Goal: Transaction & Acquisition: Purchase product/service

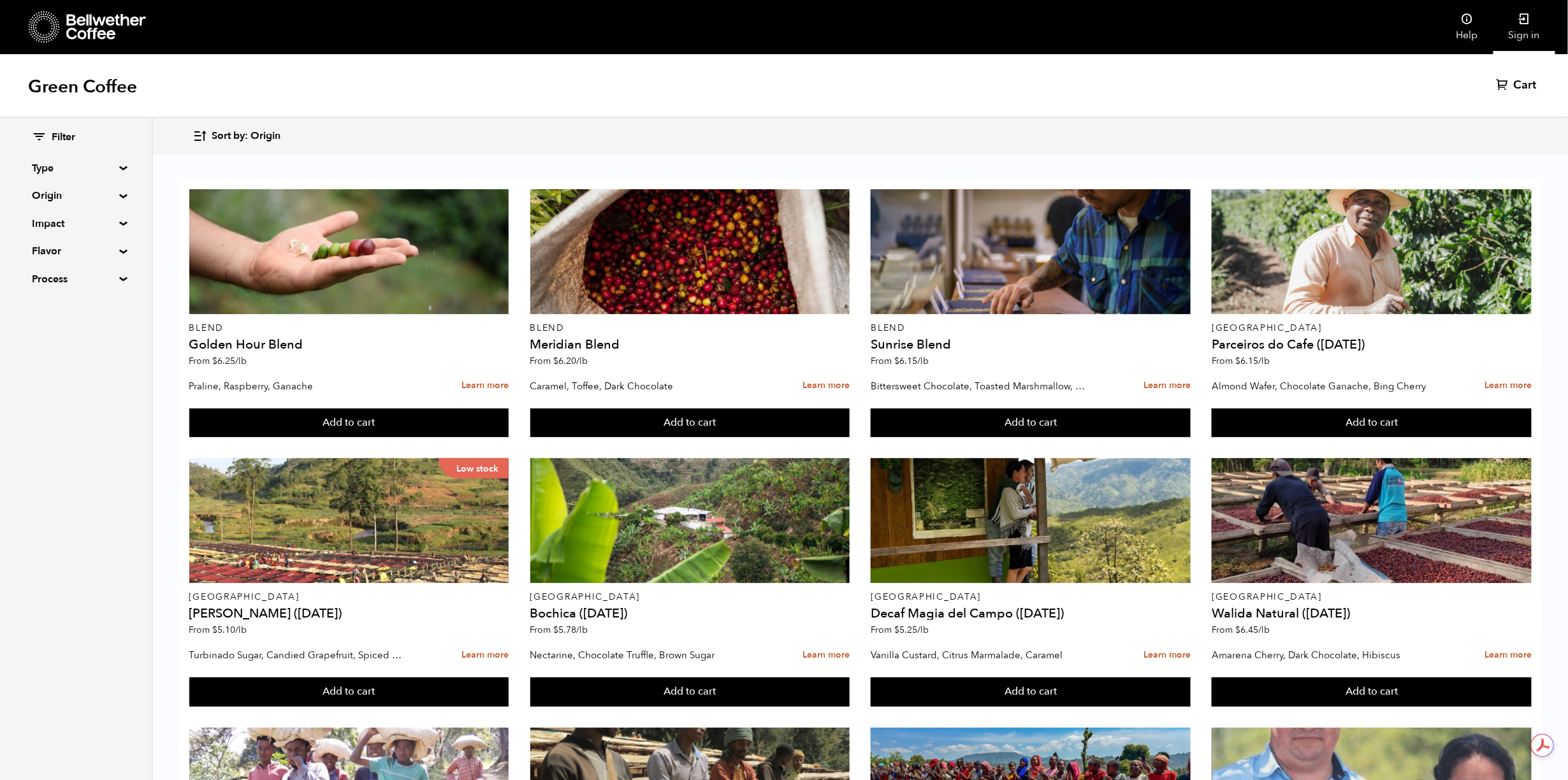
click at [1524, 29] on link "Sign in" at bounding box center [1524, 27] width 62 height 55
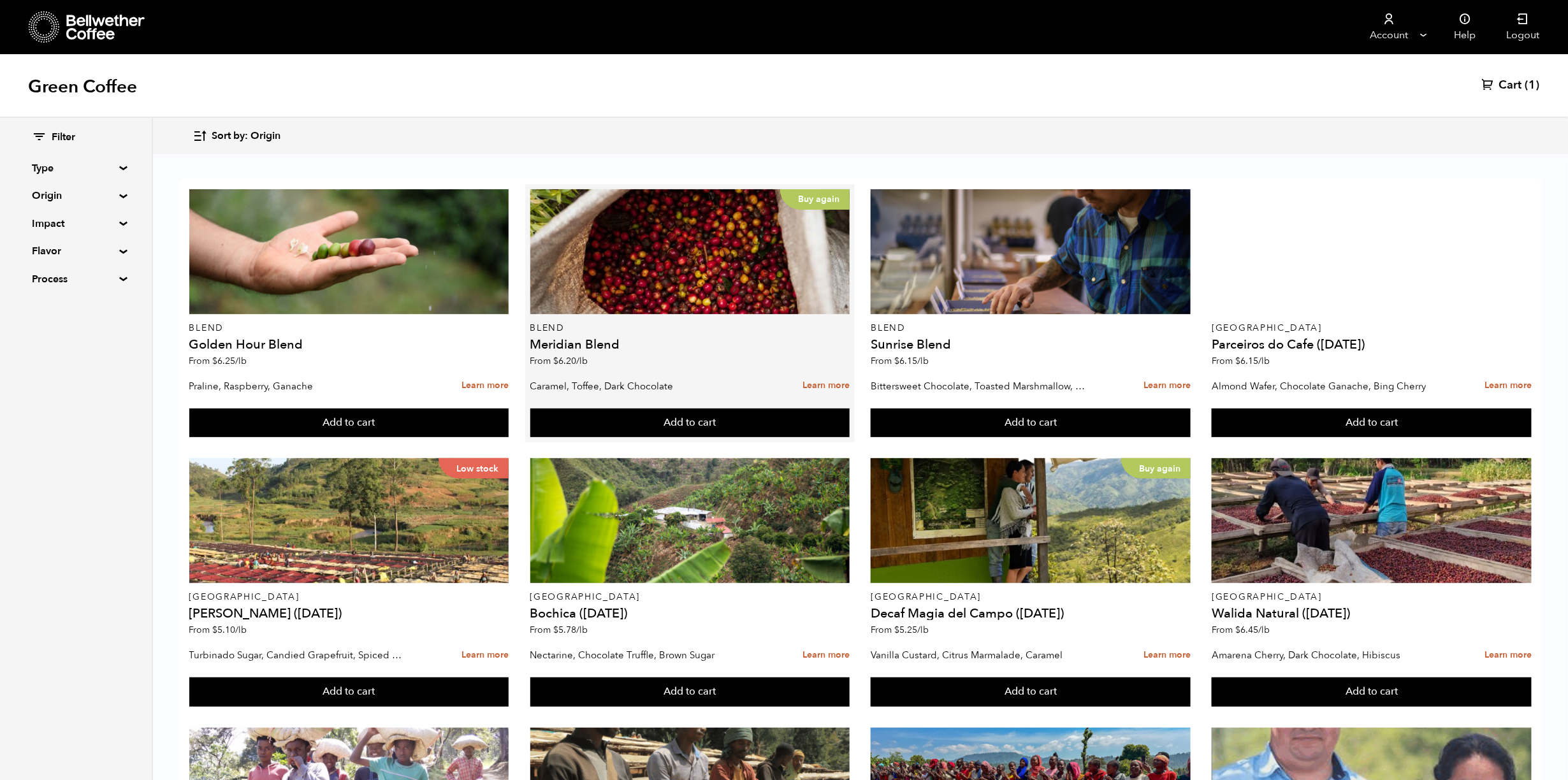
scroll to position [777, 0]
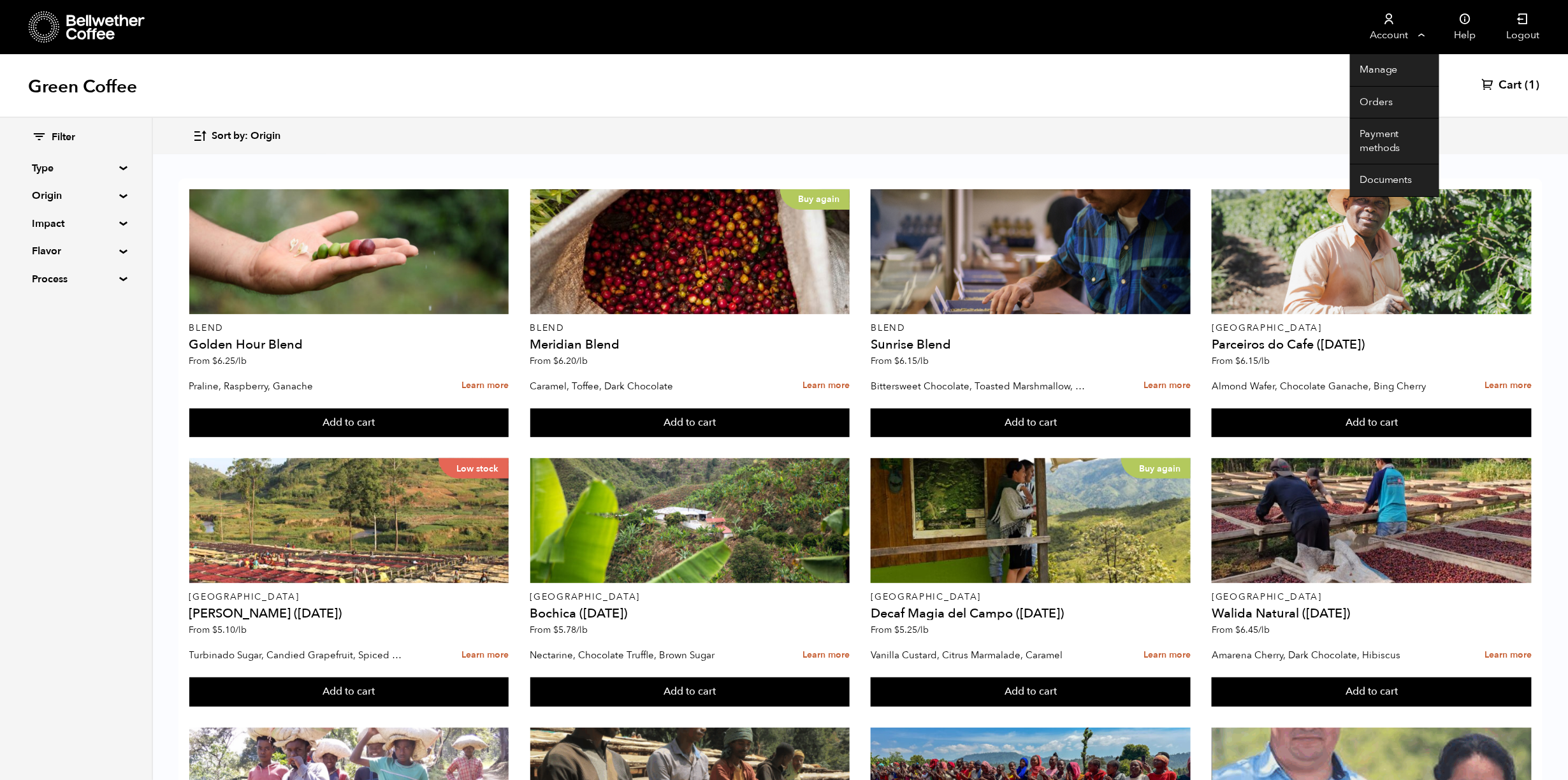
click at [1400, 32] on link "Account" at bounding box center [1389, 27] width 78 height 55
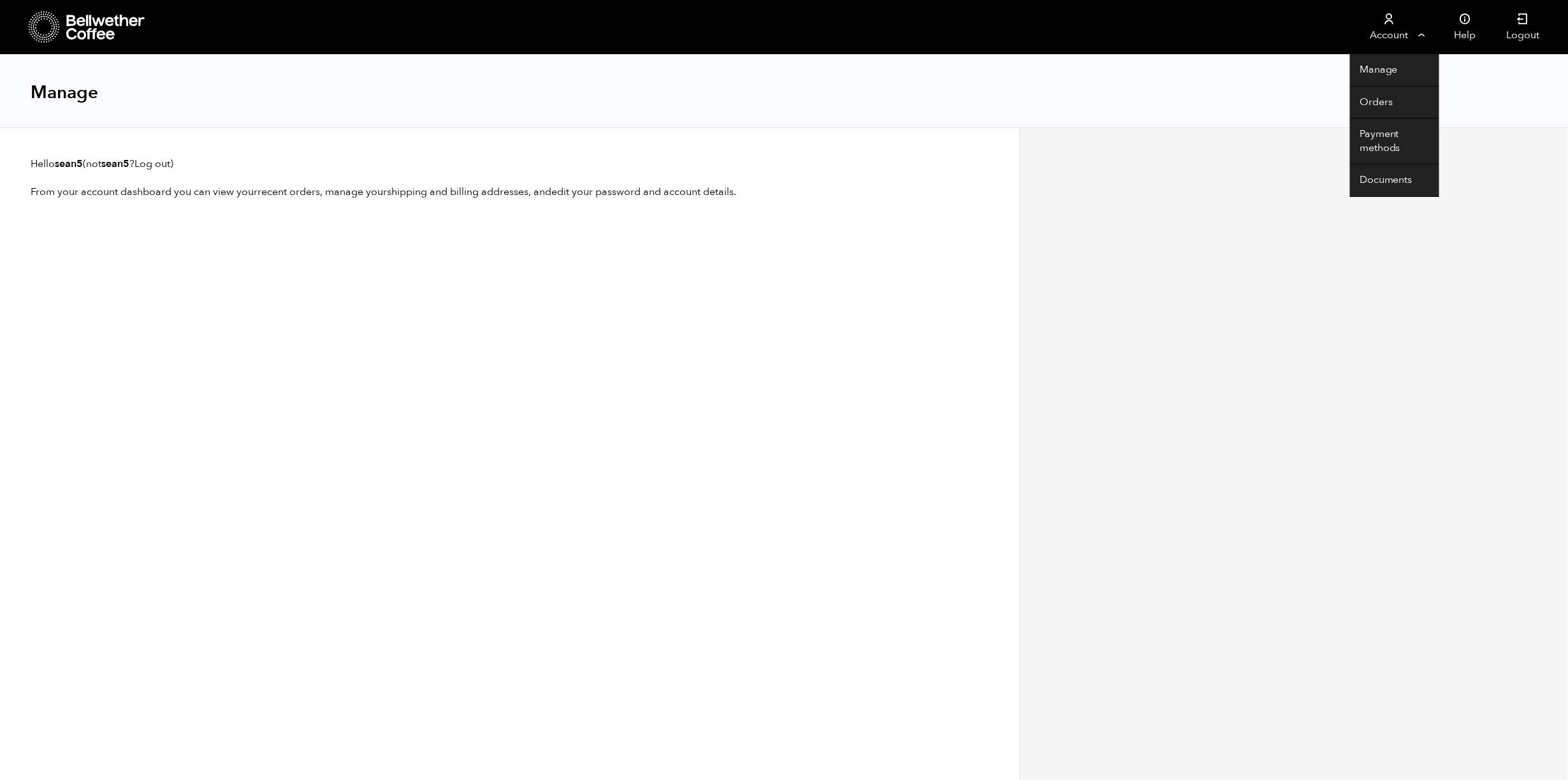
click at [1402, 39] on link "Account" at bounding box center [1389, 27] width 78 height 55
click at [1375, 104] on link "Orders" at bounding box center [1394, 103] width 90 height 32
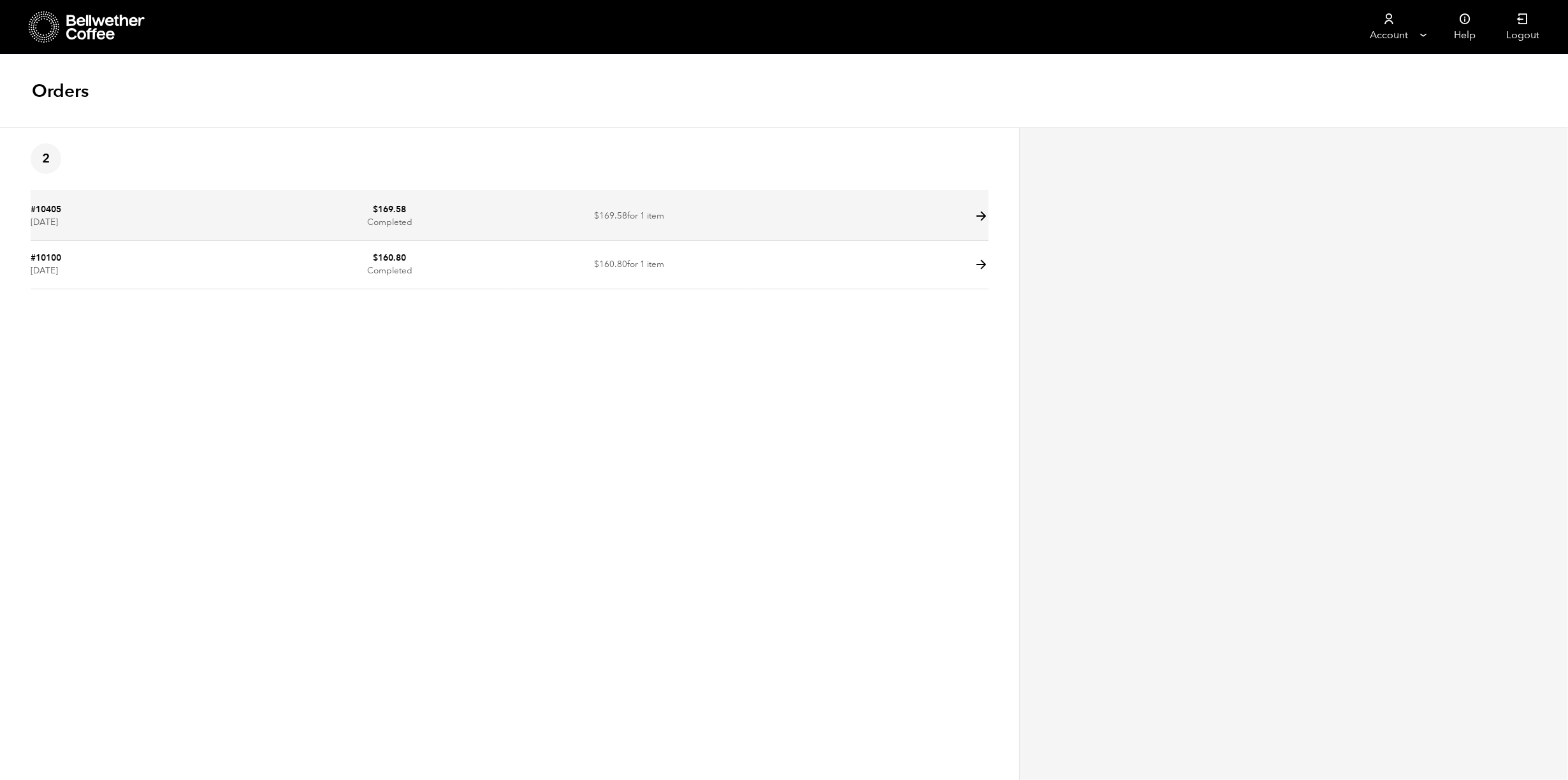
click at [250, 212] on td "#10405 [DATE]" at bounding box center [150, 217] width 240 height 48
click at [984, 217] on icon at bounding box center [981, 217] width 15 height 15
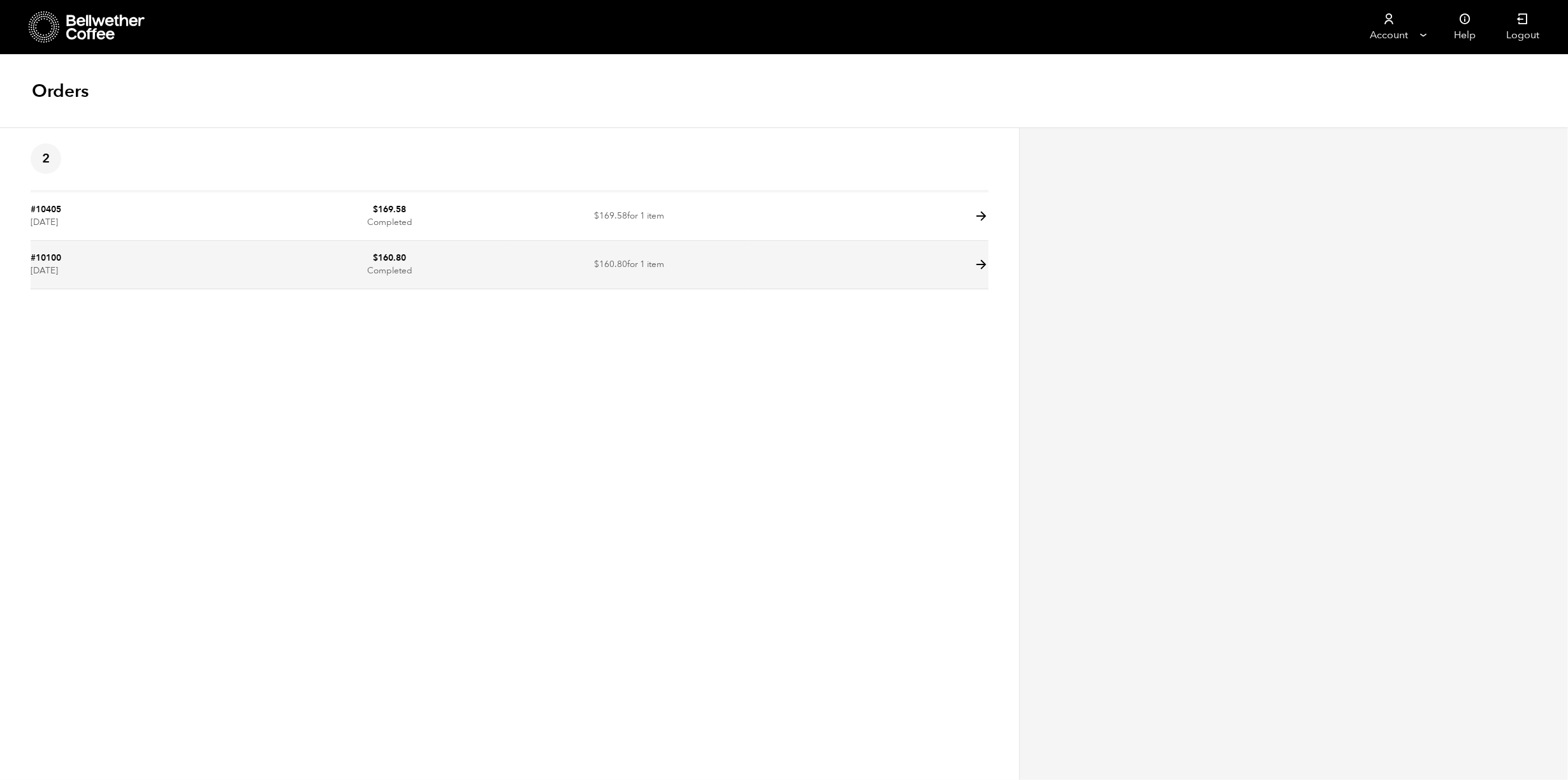
click at [982, 264] on icon at bounding box center [981, 265] width 15 height 15
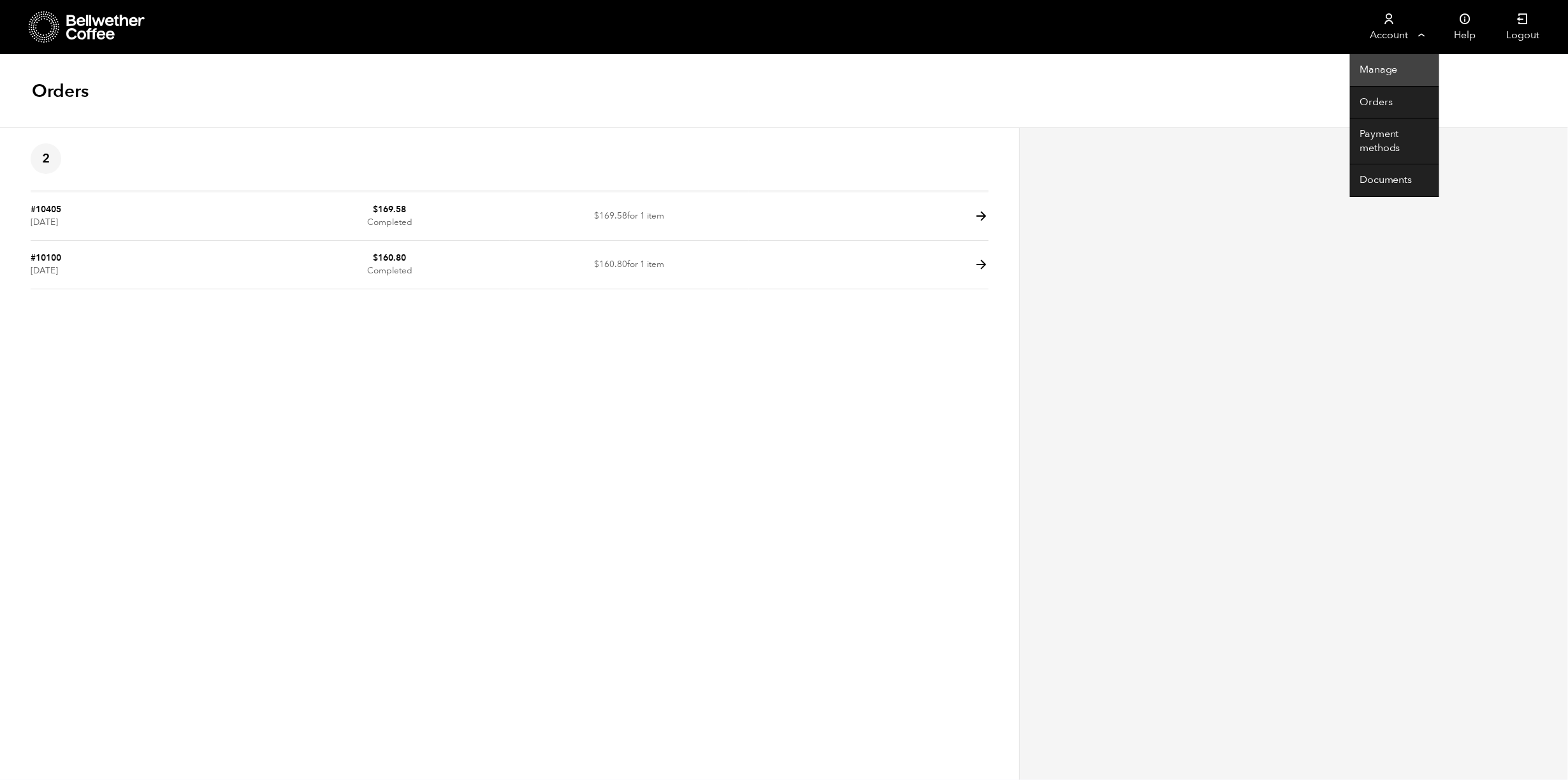
click at [1391, 66] on link "Manage" at bounding box center [1394, 71] width 90 height 32
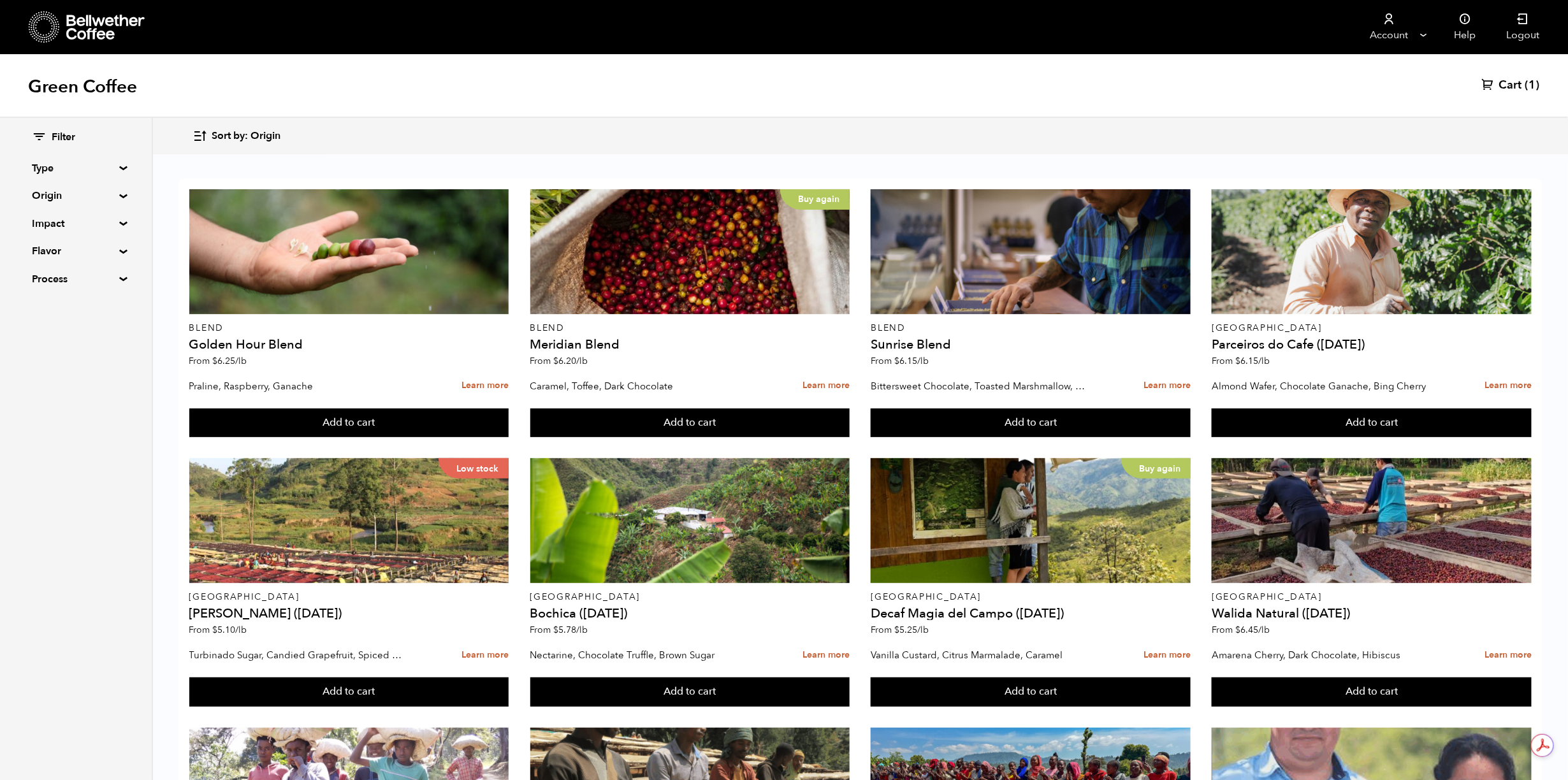
click at [1512, 85] on span "Cart" at bounding box center [1511, 85] width 23 height 15
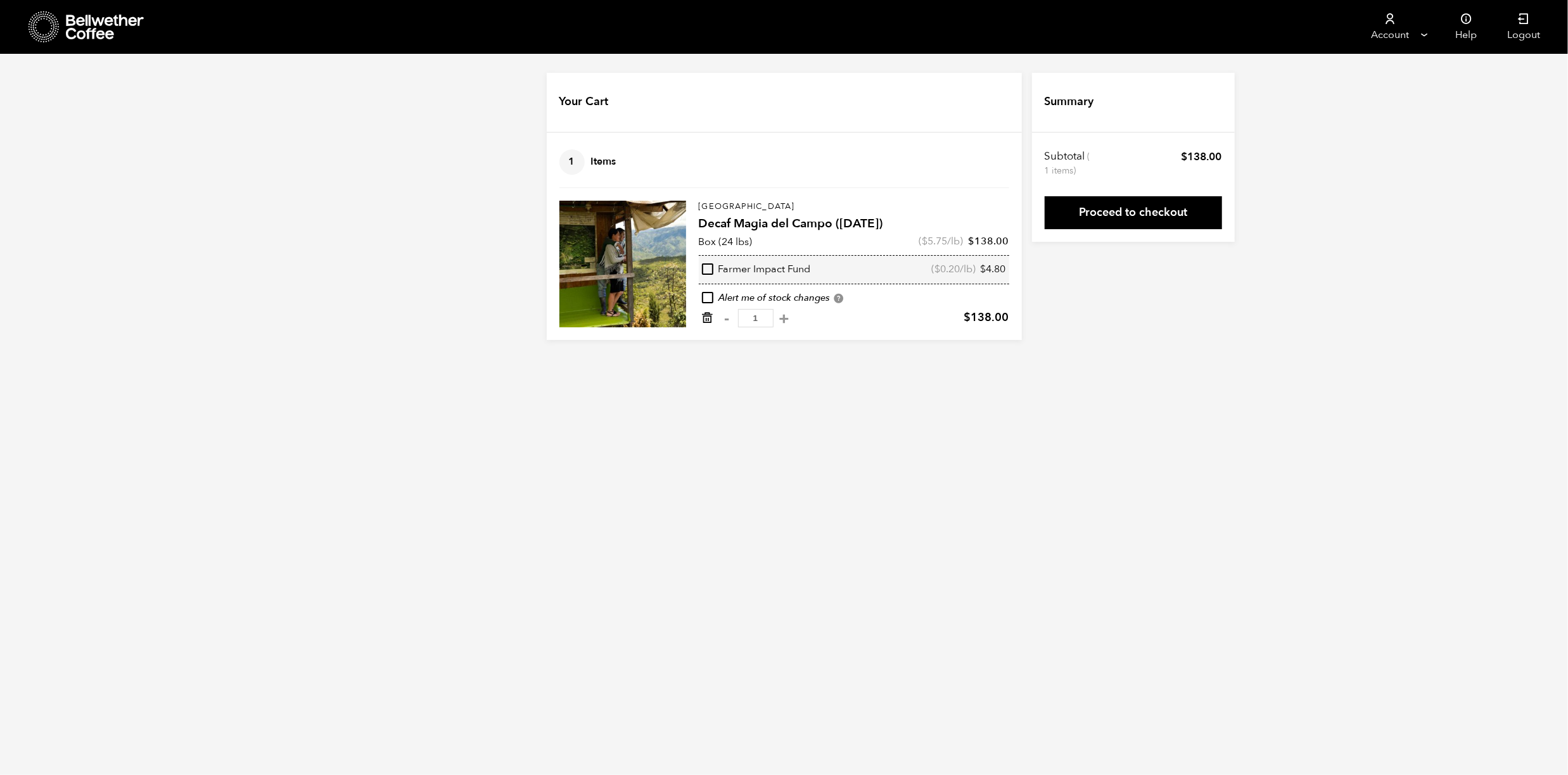
click at [709, 321] on icon "Remove from cart" at bounding box center [707, 318] width 13 height 13
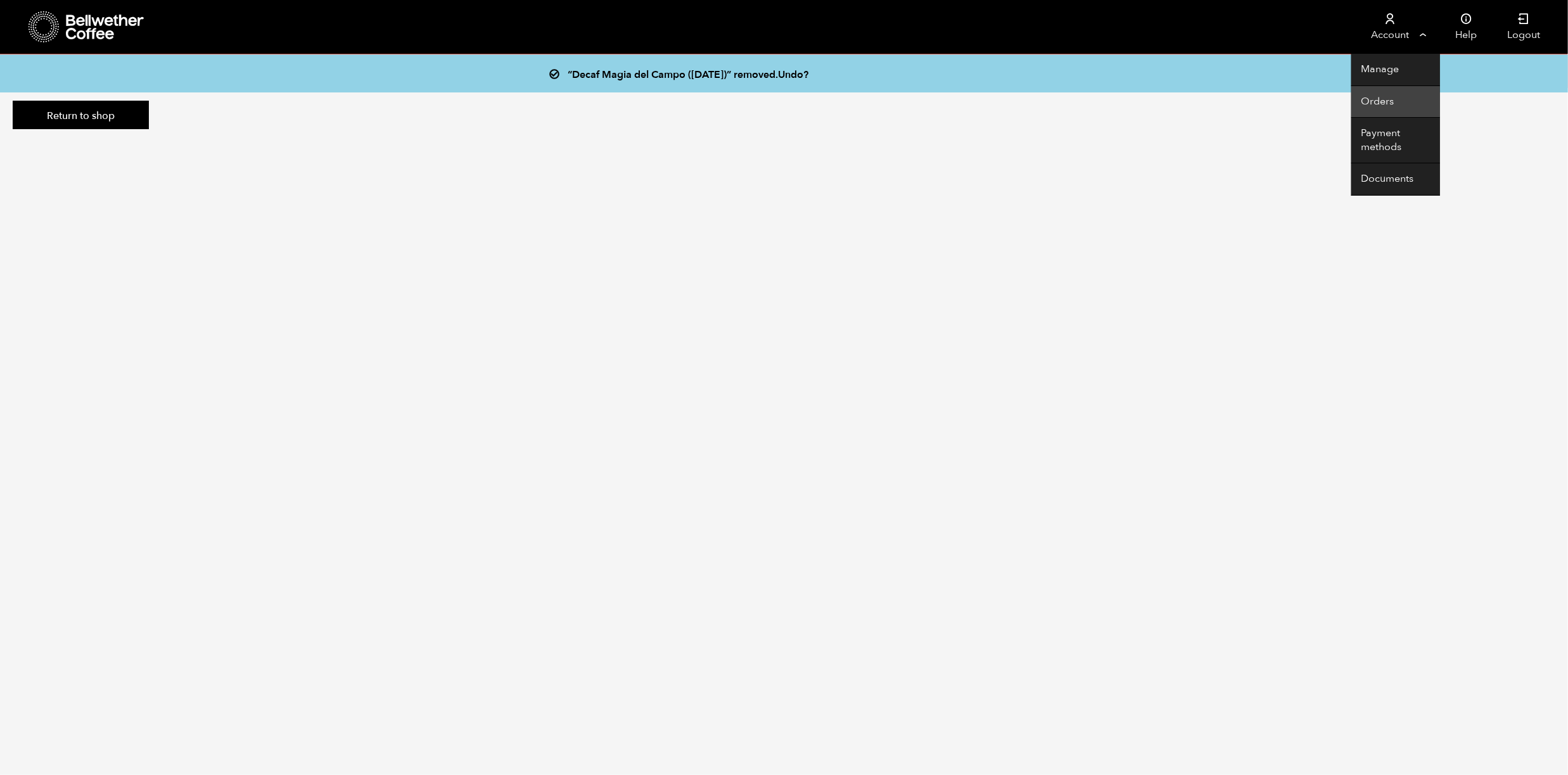
click at [1368, 94] on link "Orders" at bounding box center [1395, 102] width 89 height 32
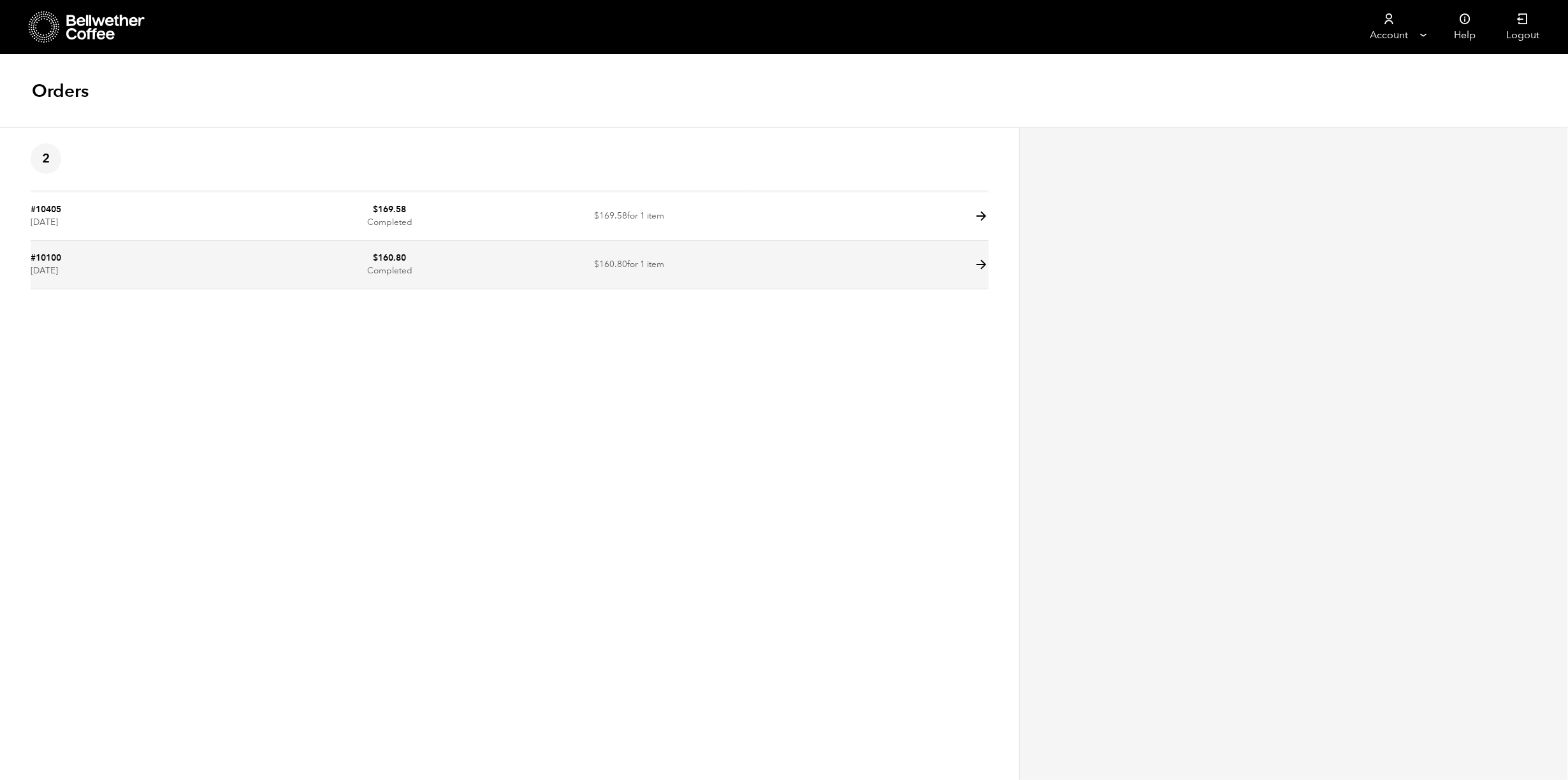
click at [75, 260] on td "#10100 July 24, 2025" at bounding box center [150, 265] width 240 height 48
click at [976, 265] on icon at bounding box center [981, 265] width 15 height 15
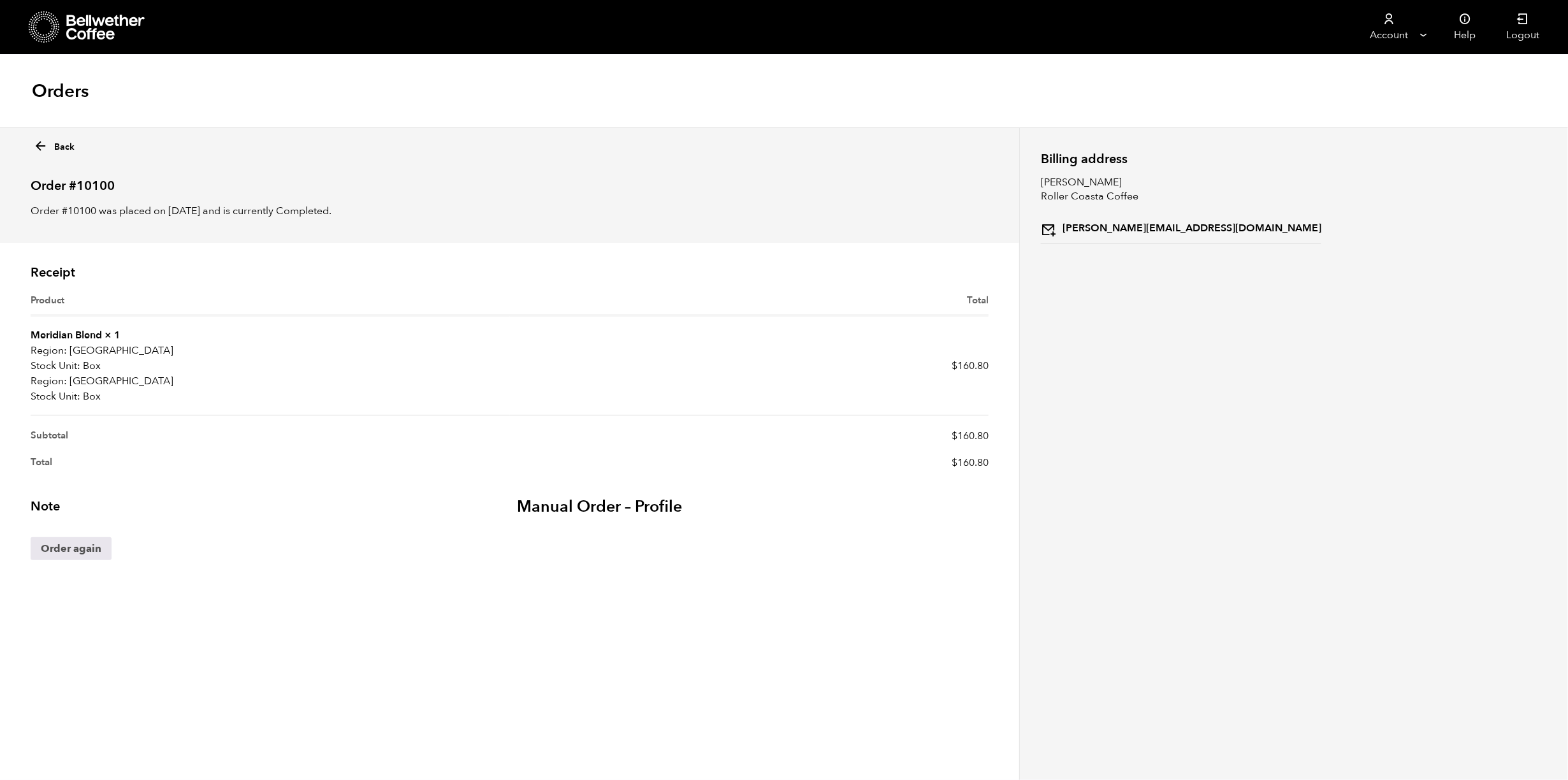
click at [40, 146] on icon at bounding box center [40, 146] width 15 height 15
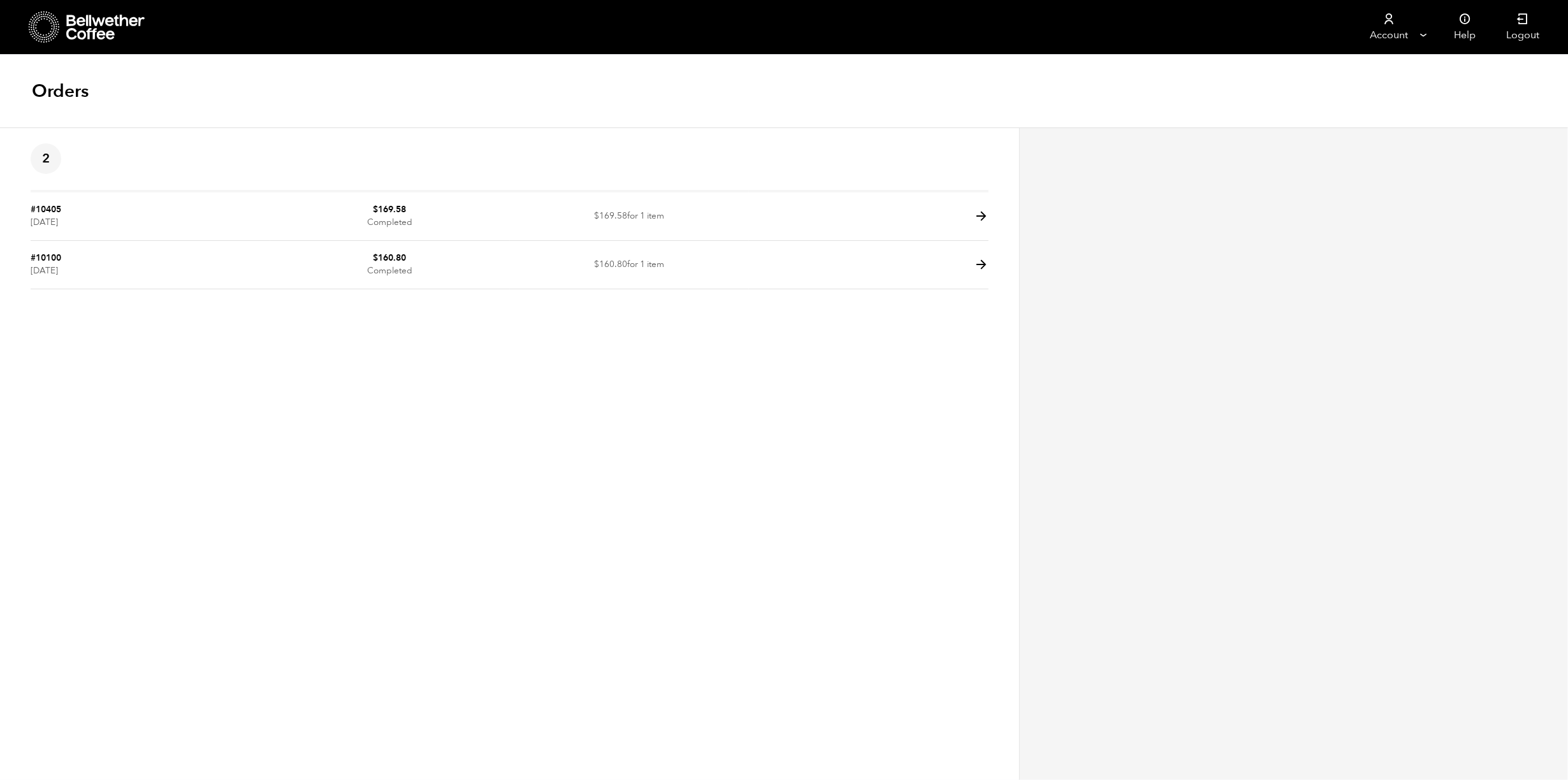
drag, startPoint x: 0, startPoint y: 0, endPoint x: 40, endPoint y: 147, distance: 152.3
click at [40, 147] on span "2" at bounding box center [45, 158] width 30 height 30
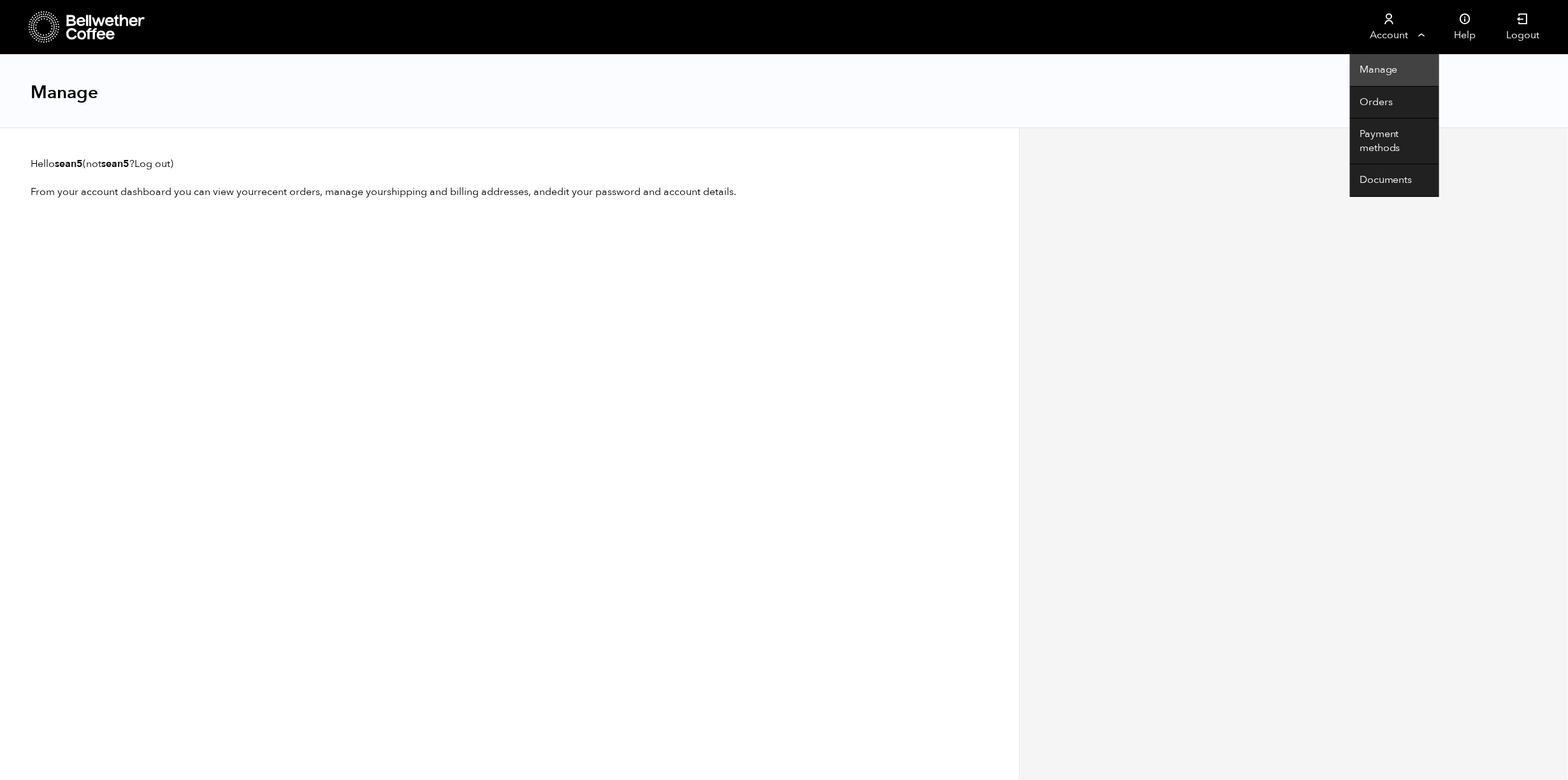
click at [1390, 73] on link "Manage" at bounding box center [1394, 71] width 90 height 32
click at [1367, 97] on link "Orders" at bounding box center [1394, 103] width 90 height 32
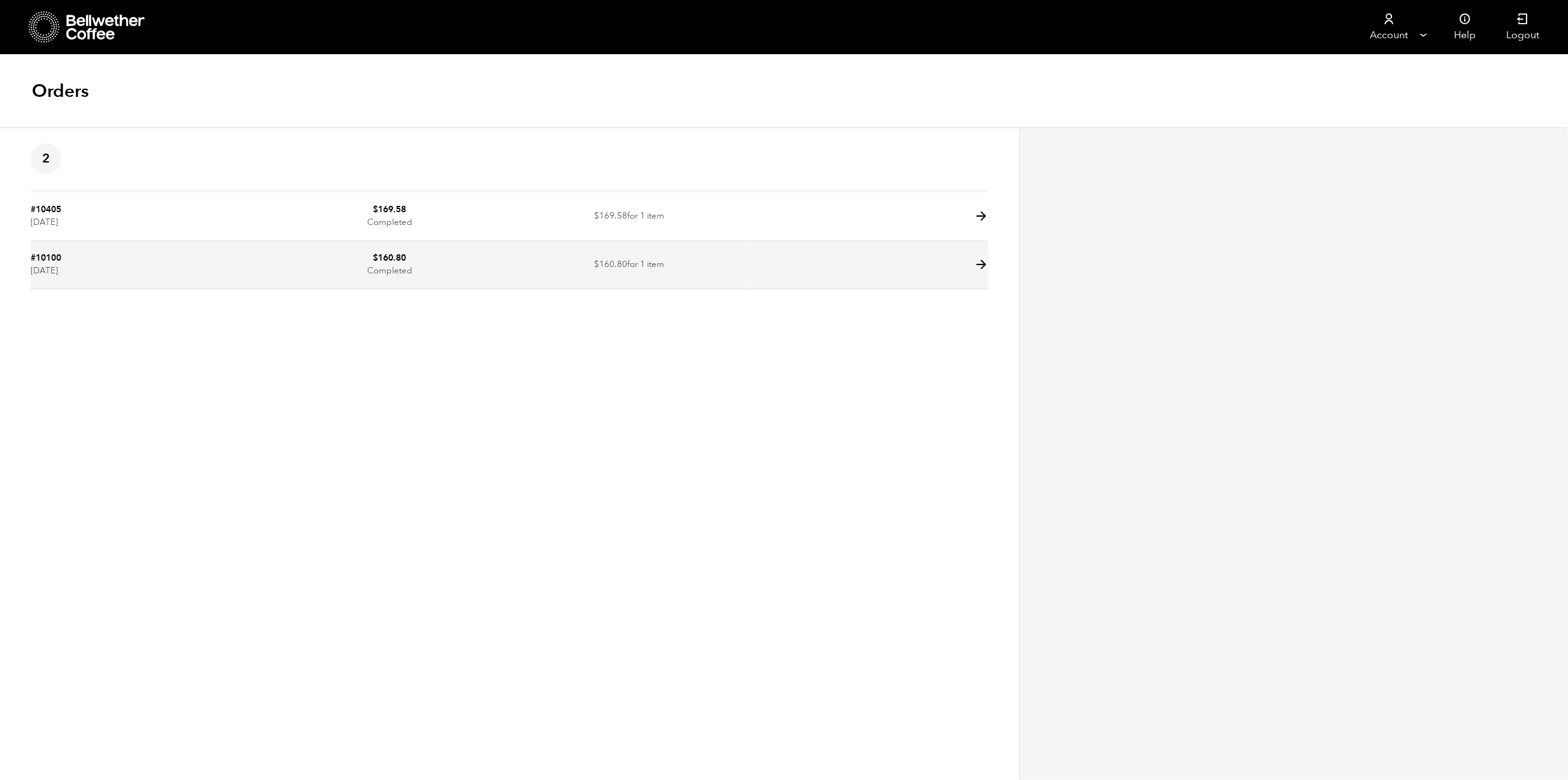
click at [980, 265] on icon at bounding box center [981, 265] width 15 height 15
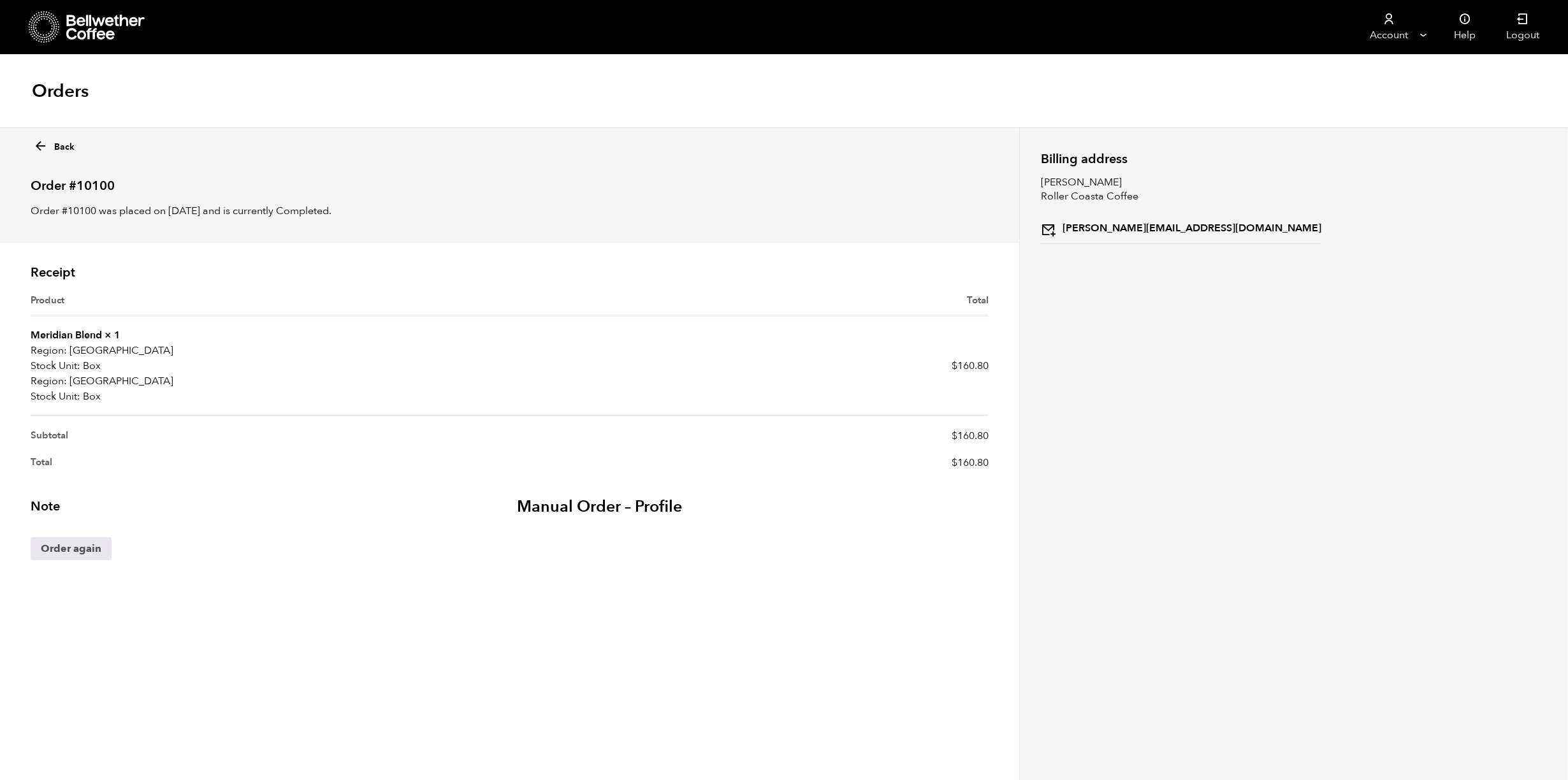
click at [39, 147] on icon at bounding box center [40, 146] width 15 height 15
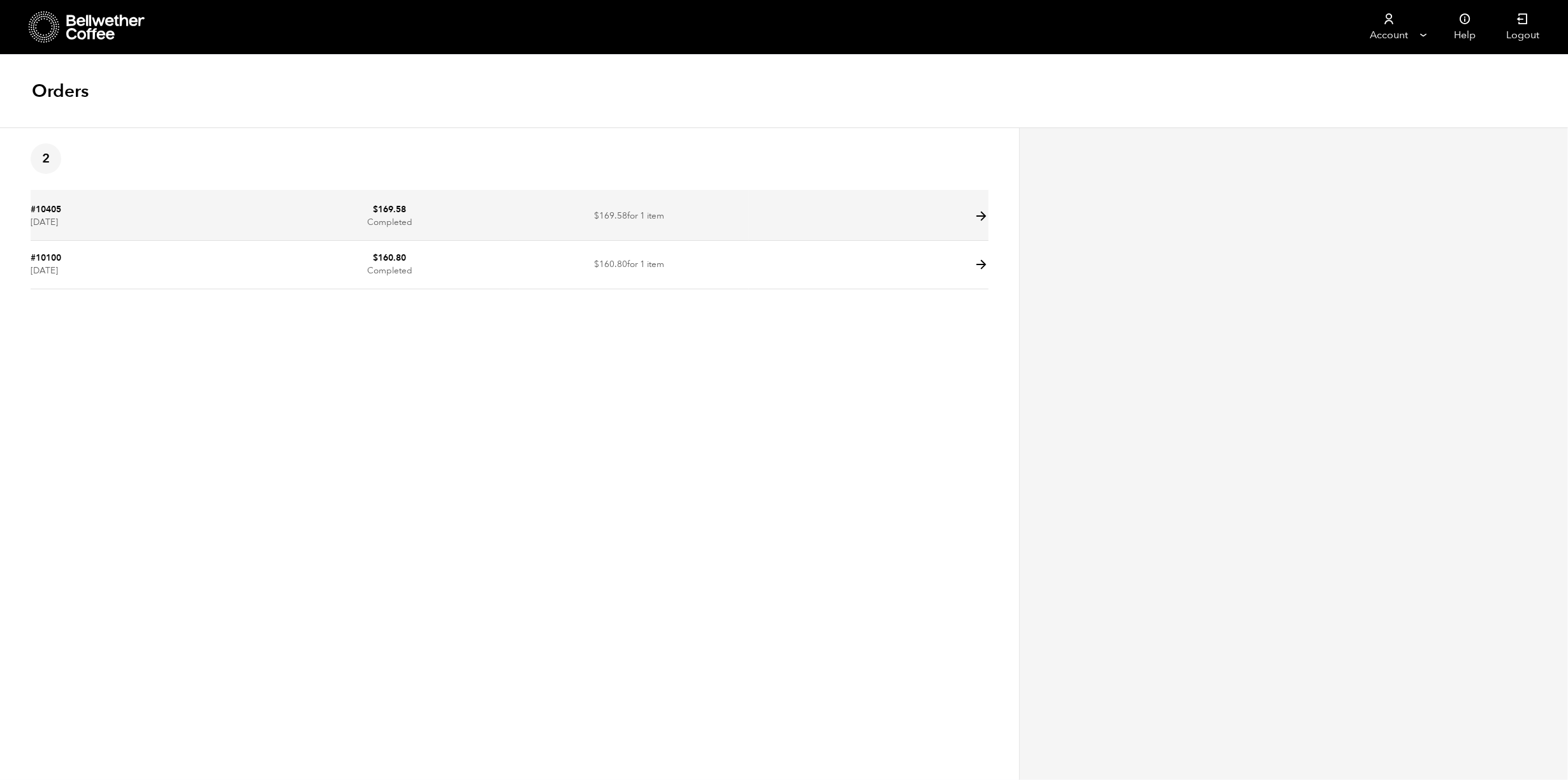
click at [275, 225] on td "$ 169.58 Completed" at bounding box center [390, 217] width 240 height 48
click at [456, 223] on td "$ 169.58 Completed" at bounding box center [390, 217] width 240 height 48
click at [981, 211] on icon at bounding box center [981, 217] width 15 height 15
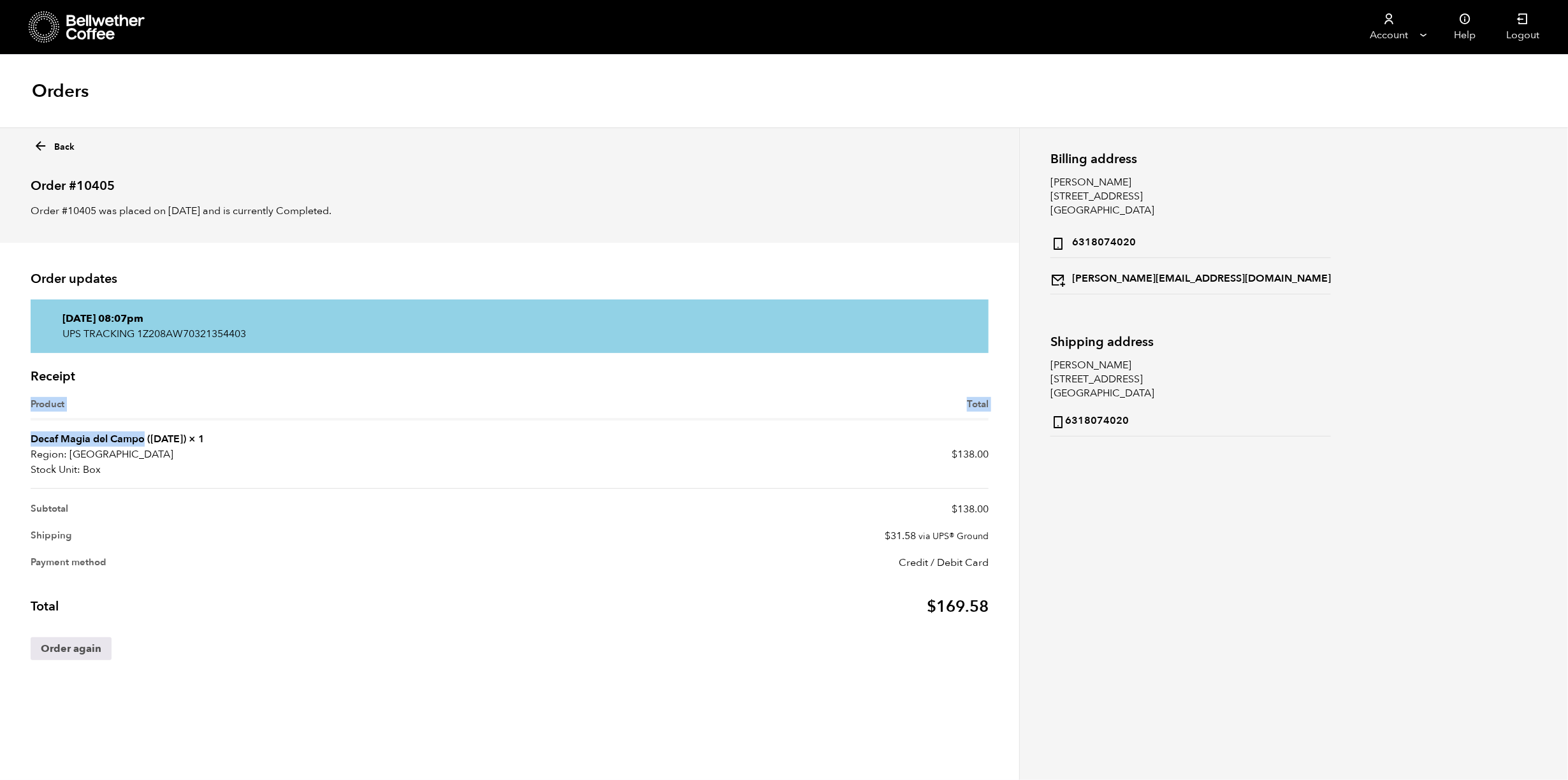
drag, startPoint x: 27, startPoint y: 435, endPoint x: 142, endPoint y: 444, distance: 115.4
click at [142, 444] on div "Receipt Product Total Decaf Magia del Campo ([DATE]) × 1 Region: [GEOGRAPHIC_DA…" at bounding box center [509, 522] width 977 height 318
drag, startPoint x: 120, startPoint y: 441, endPoint x: 126, endPoint y: 418, distance: 23.8
click at [126, 418] on th "Product" at bounding box center [270, 409] width 479 height 24
click at [135, 430] on td "Decaf Magia del Campo (MAR 25) × 1 Region: USA Stock Unit: Box" at bounding box center [270, 454] width 479 height 68
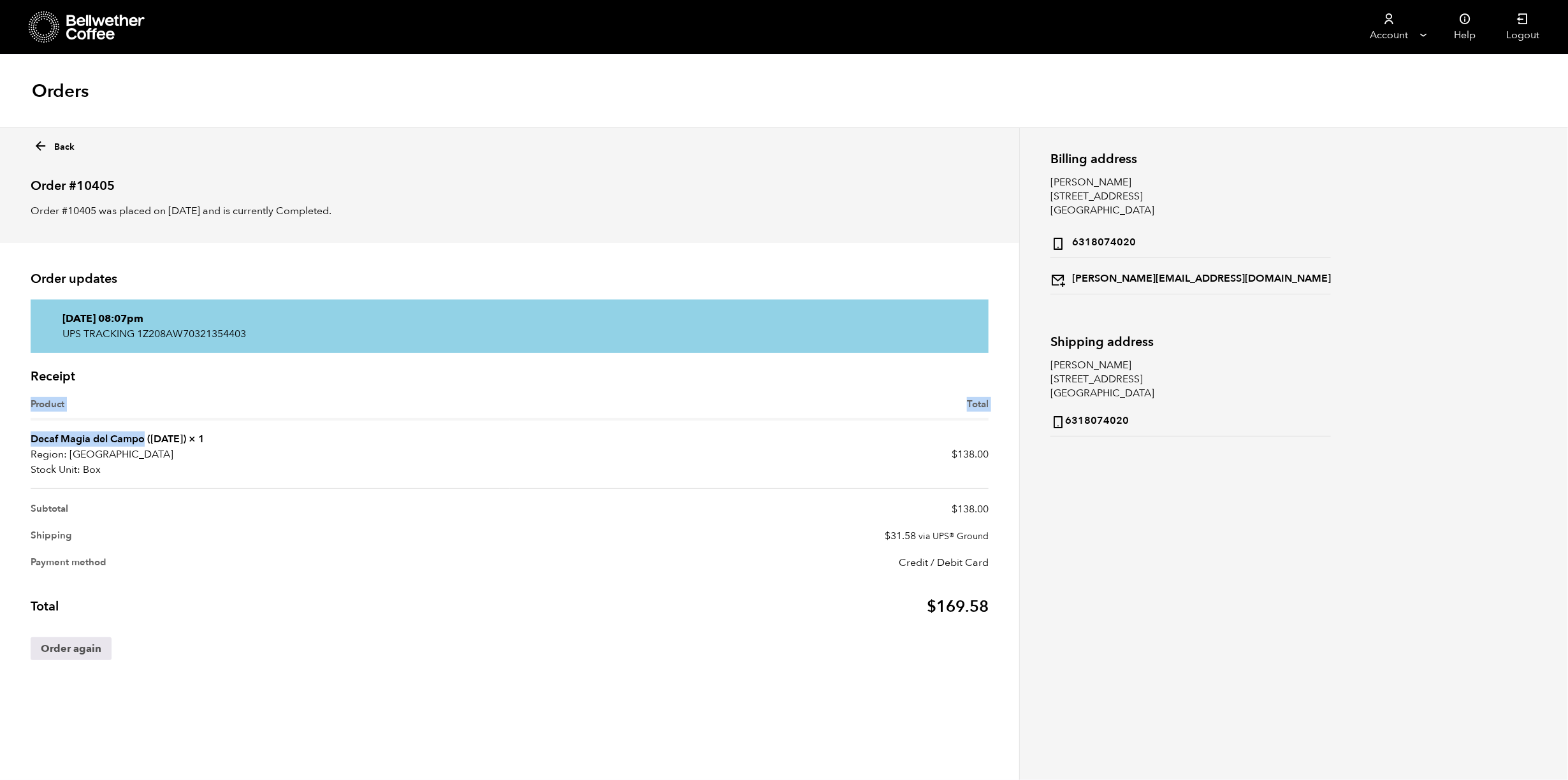
drag, startPoint x: 38, startPoint y: 444, endPoint x: 141, endPoint y: 442, distance: 103.0
click at [141, 442] on article "Order updates Friday 22nd of August 2025, 08:07pm UPS TRACKING 1Z208AW703213544…" at bounding box center [509, 468] width 1019 height 451
click at [168, 409] on th "Product" at bounding box center [270, 409] width 479 height 24
drag, startPoint x: 29, startPoint y: 437, endPoint x: 141, endPoint y: 413, distance: 114.5
click at [143, 445] on div "Receipt Product Total Decaf Magia del Campo (MAR 25) × 1 Region: USA Stock Unit…" at bounding box center [509, 522] width 977 height 318
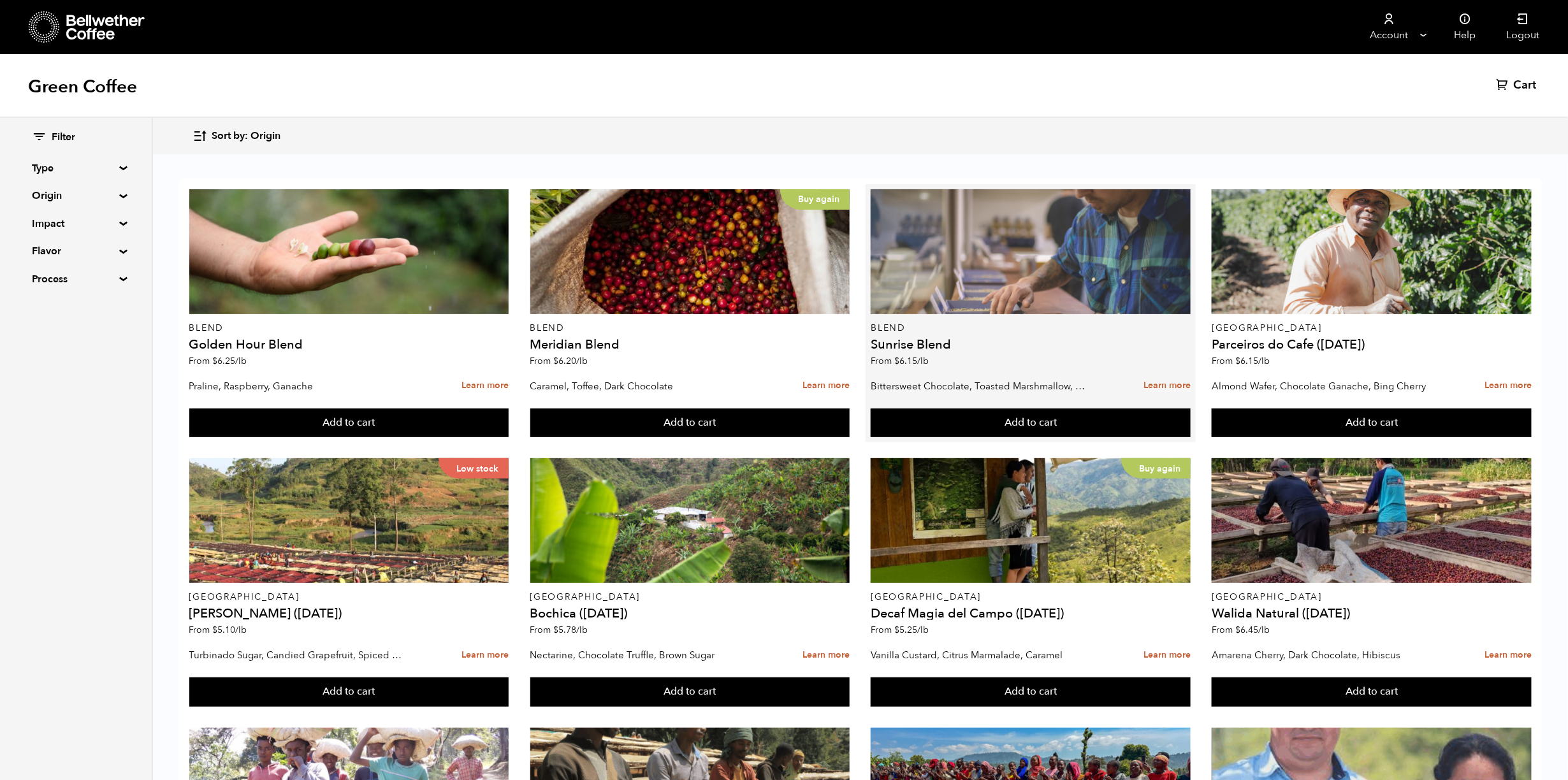
scroll to position [318, 0]
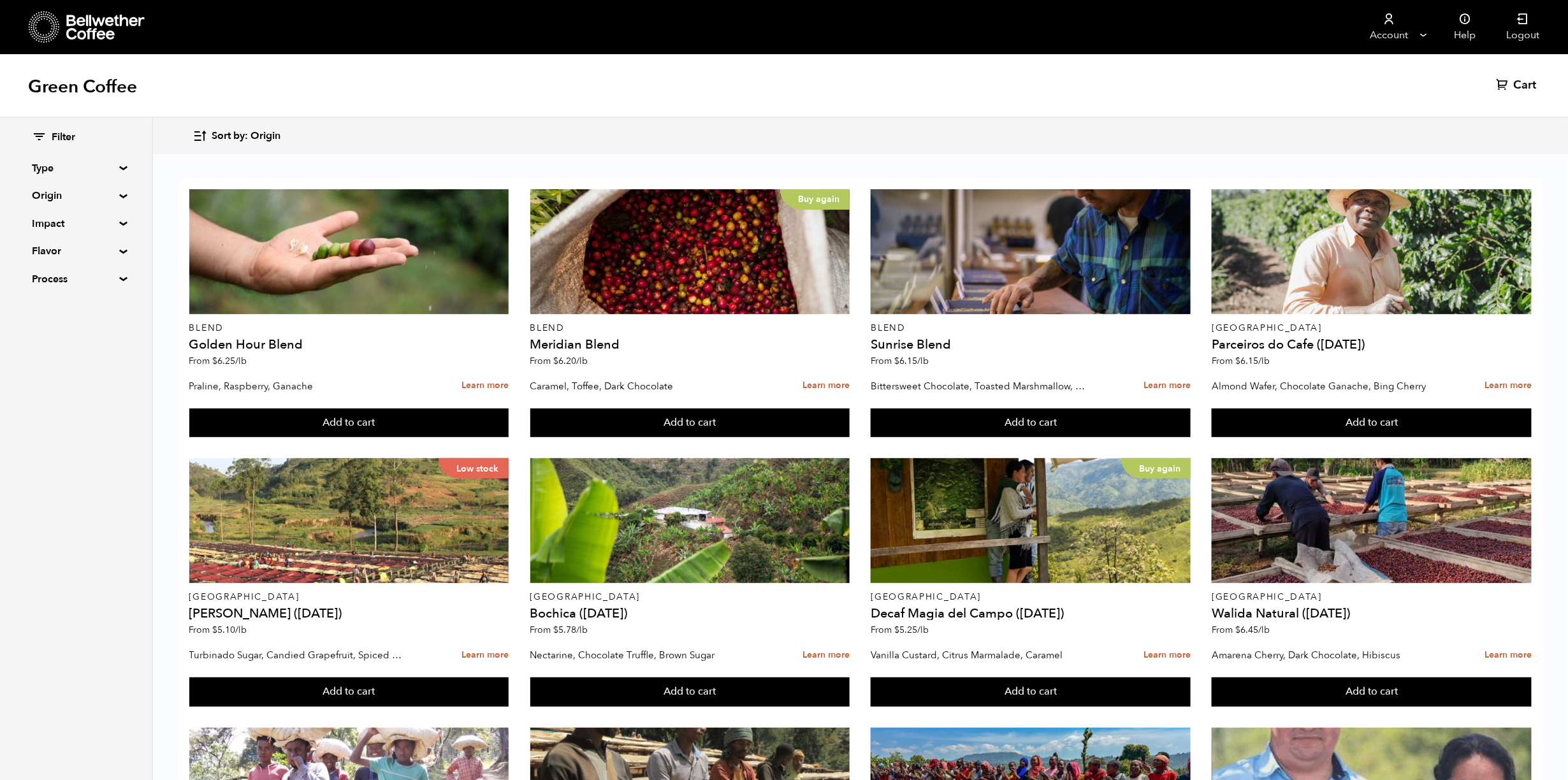
click at [90, 190] on summary "Origin" at bounding box center [75, 195] width 88 height 15
click at [40, 279] on input "[GEOGRAPHIC_DATA]" at bounding box center [37, 280] width 11 height 11
checkbox input "true"
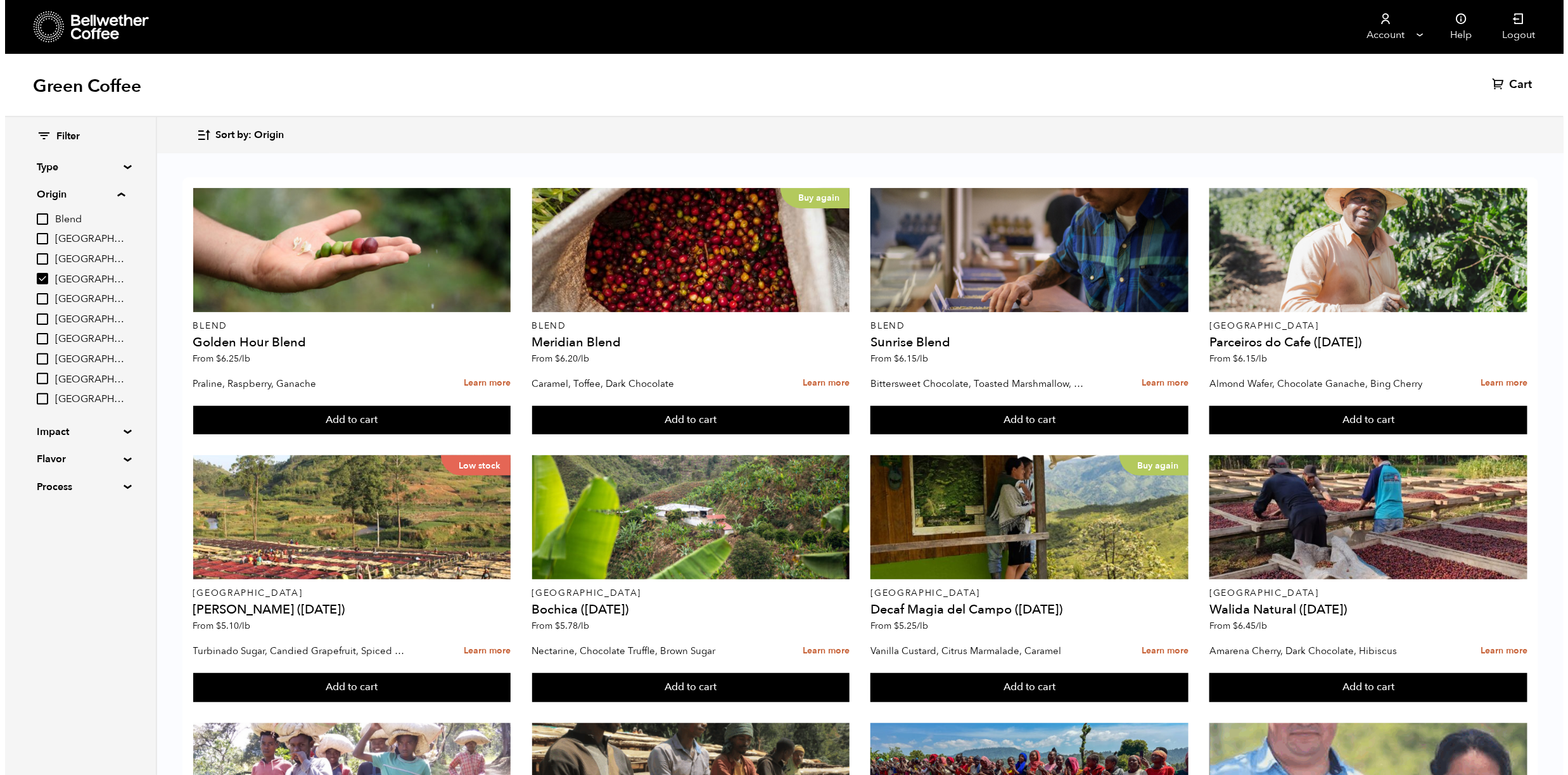
scroll to position [0, 0]
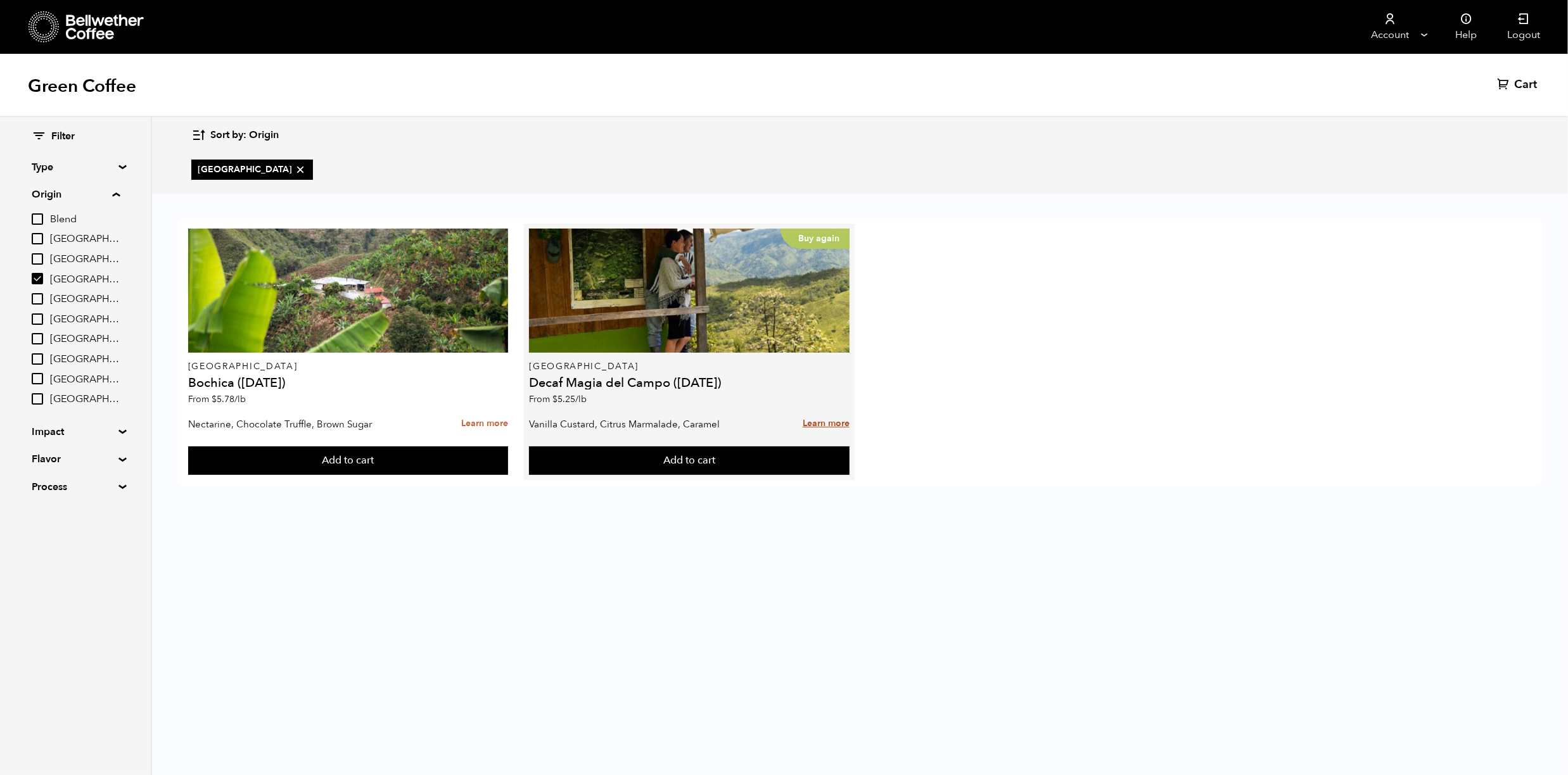
click at [827, 421] on link "Learn more" at bounding box center [826, 424] width 47 height 27
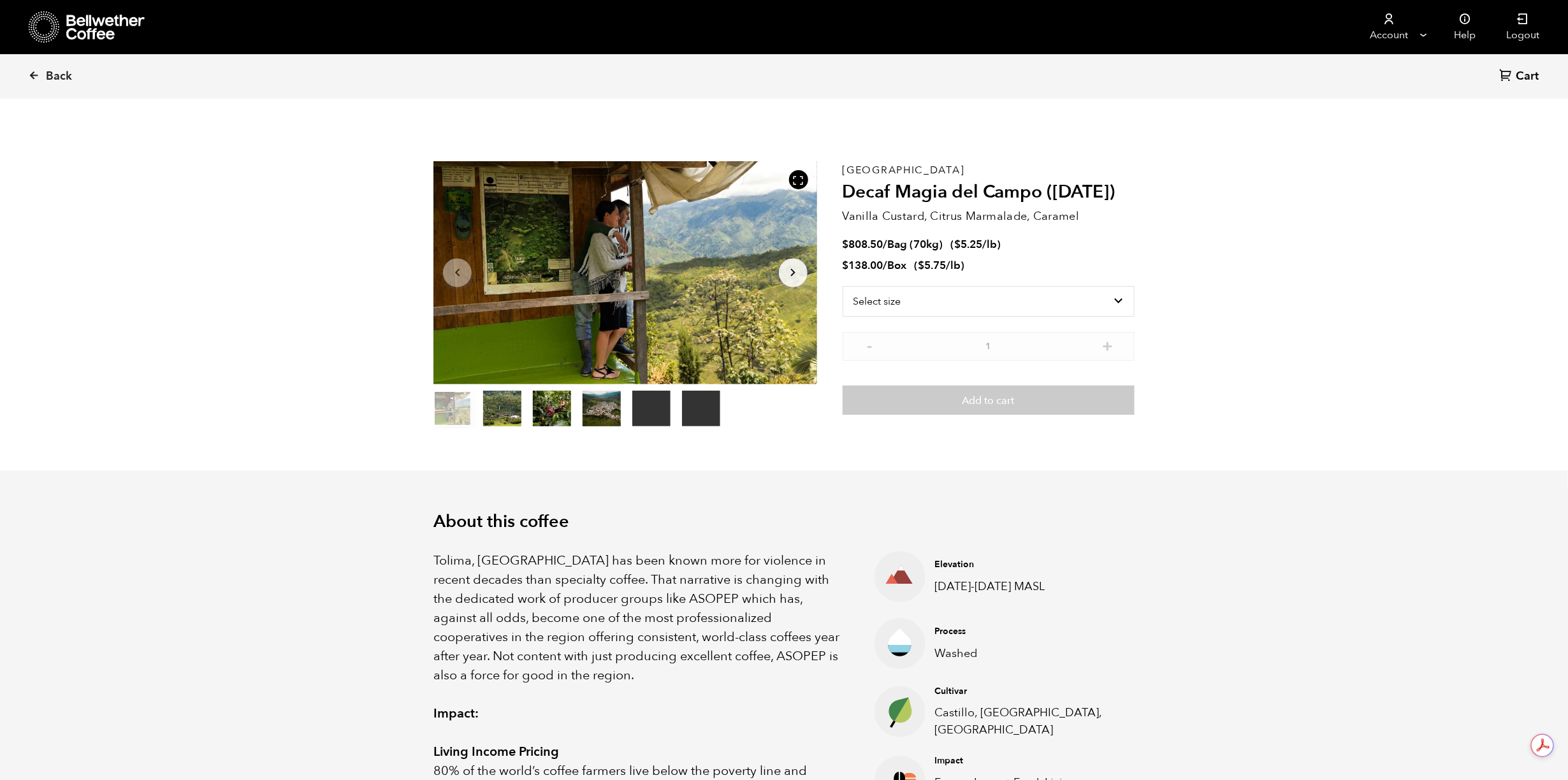
scroll to position [555, 679]
drag, startPoint x: 840, startPoint y: 192, endPoint x: 939, endPoint y: 194, distance: 99.0
click at [939, 194] on section "Your browser does not support the video tag. Your browser does not support the …" at bounding box center [784, 295] width 765 height 351
click at [938, 194] on h2 "Decaf Magia del Campo ([DATE])" at bounding box center [989, 192] width 292 height 22
drag, startPoint x: 1038, startPoint y: 196, endPoint x: 847, endPoint y: 197, distance: 191.0
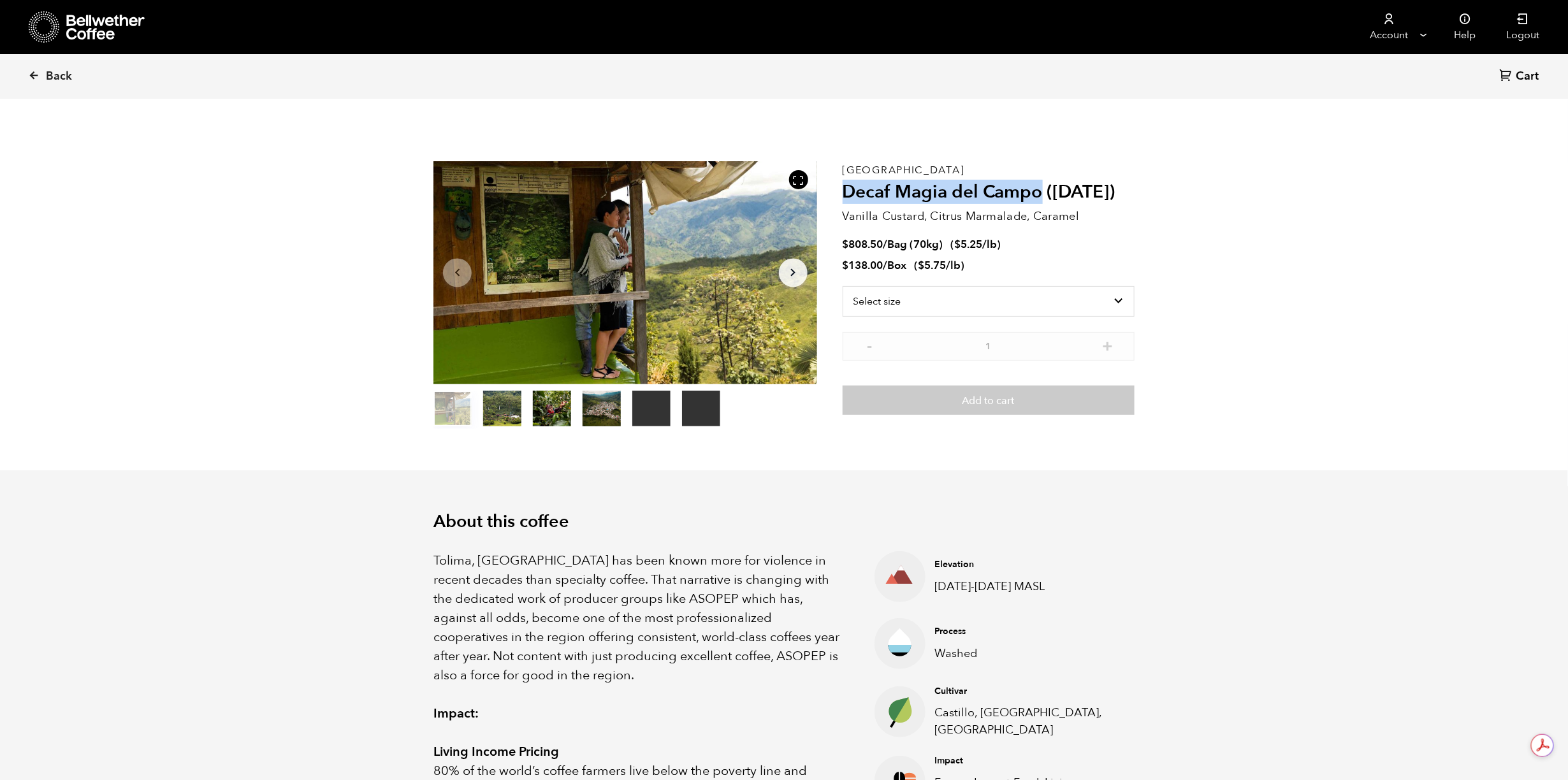
click at [847, 197] on h2 "Decaf Magia del Campo ([DATE])" at bounding box center [989, 192] width 292 height 22
copy h2 "Decaf Magia del Campo"
click at [1002, 177] on div "Colombia Decaf Magia del Campo ([DATE]) Vanilla Custard, Citrus Marmalade, Cara…" at bounding box center [989, 295] width 292 height 268
drag, startPoint x: 1042, startPoint y: 194, endPoint x: 845, endPoint y: 166, distance: 199.0
click at [845, 166] on div "Colombia Decaf Magia del Campo ([DATE]) Vanilla Custard, Citrus Marmalade, Cara…" at bounding box center [989, 295] width 292 height 268
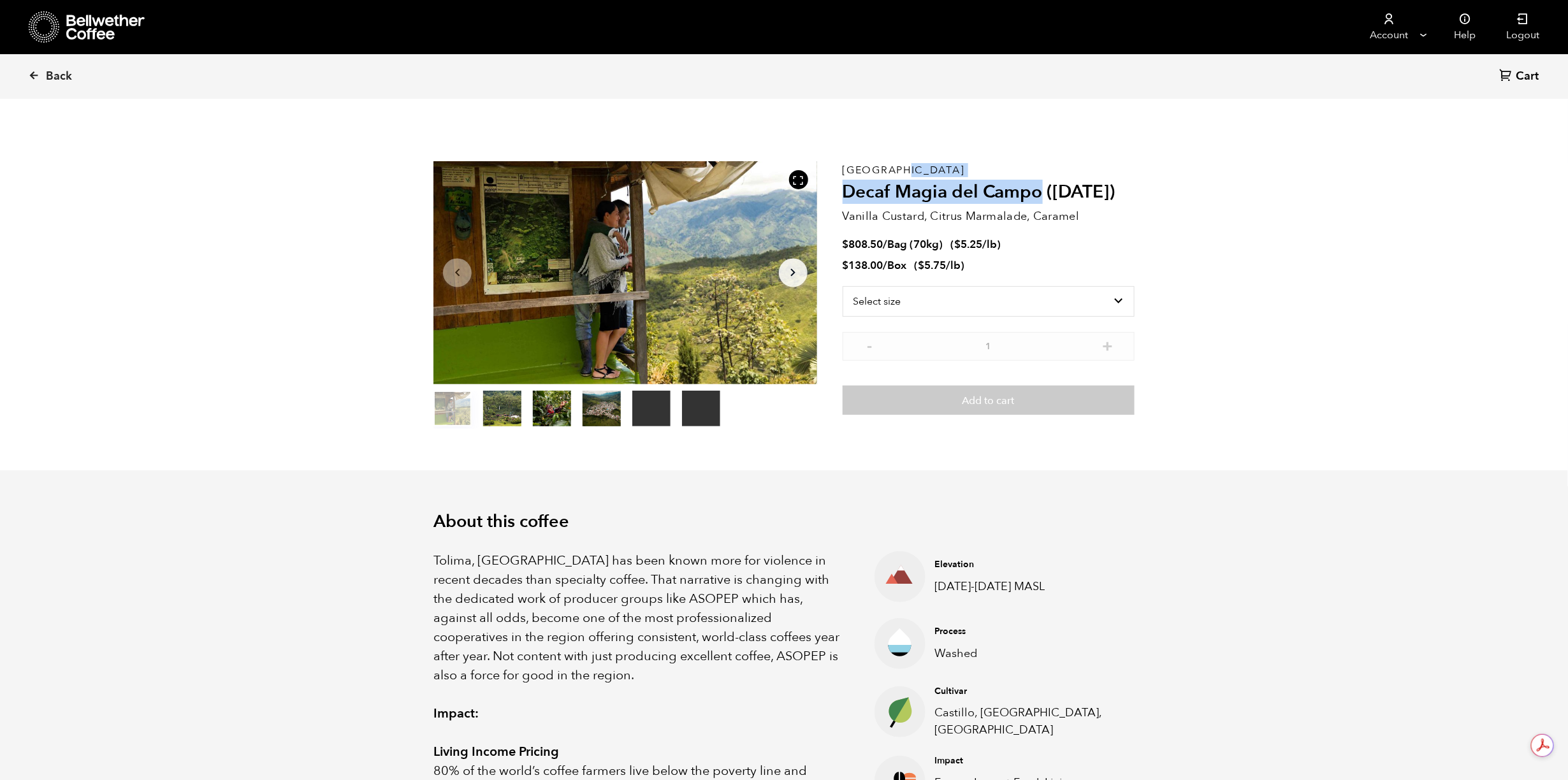
copy div "Colombia Decaf Magia del Campo"
click at [1108, 302] on select "Select size Bag (70kg) (154 lbs) Box (24 lbs)" at bounding box center [989, 301] width 292 height 30
select select "box"
click at [843, 286] on select "Select size Bag (70kg) (154 lbs) Box (24 lbs)" at bounding box center [989, 301] width 292 height 30
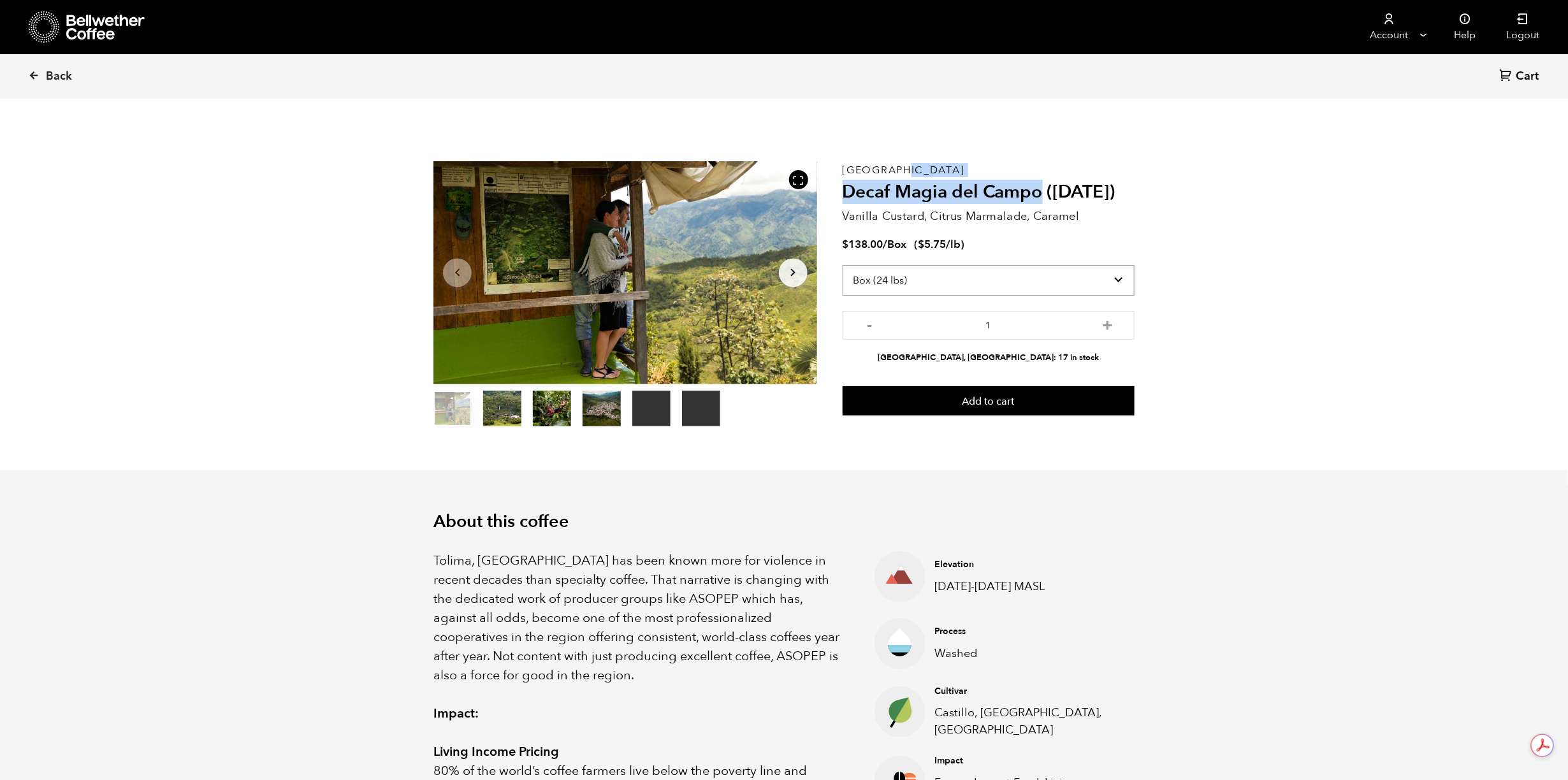
drag, startPoint x: 918, startPoint y: 283, endPoint x: 867, endPoint y: 283, distance: 51.0
click at [867, 283] on select "Select size Bag (70kg) (154 lbs) Box (24 lbs)" at bounding box center [989, 280] width 292 height 30
drag, startPoint x: 899, startPoint y: 277, endPoint x: 795, endPoint y: 439, distance: 192.5
click at [795, 439] on section "Your browser does not support the video tag. Your browser does not support the …" at bounding box center [784, 295] width 765 height 351
